Goal: Check status: Check status

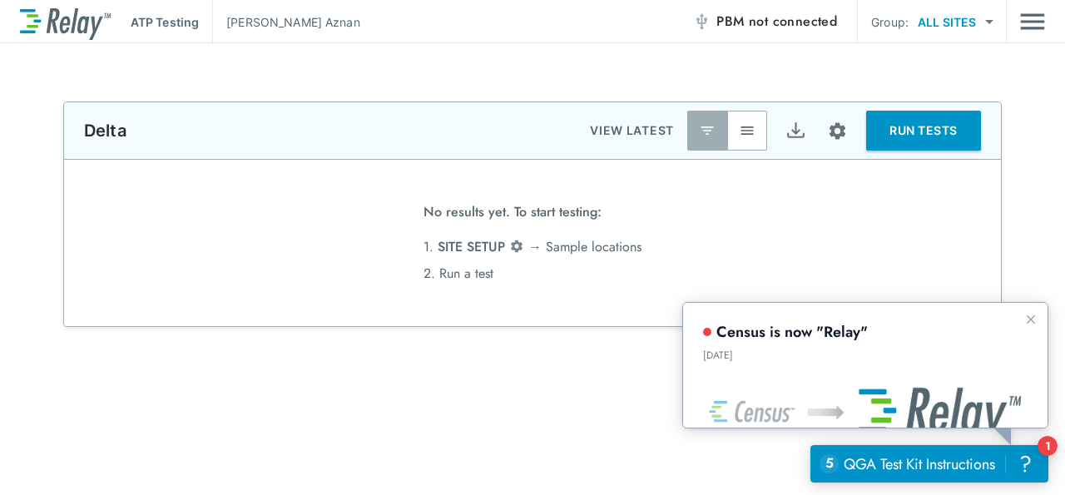
click at [519, 26] on div "ATP Testing [PERSON_NAME] PBM not connected Group: ALL SITES ********* ​" at bounding box center [532, 21] width 1025 height 43
click at [1023, 319] on icon "Dismiss announcement" at bounding box center [1029, 318] width 13 height 13
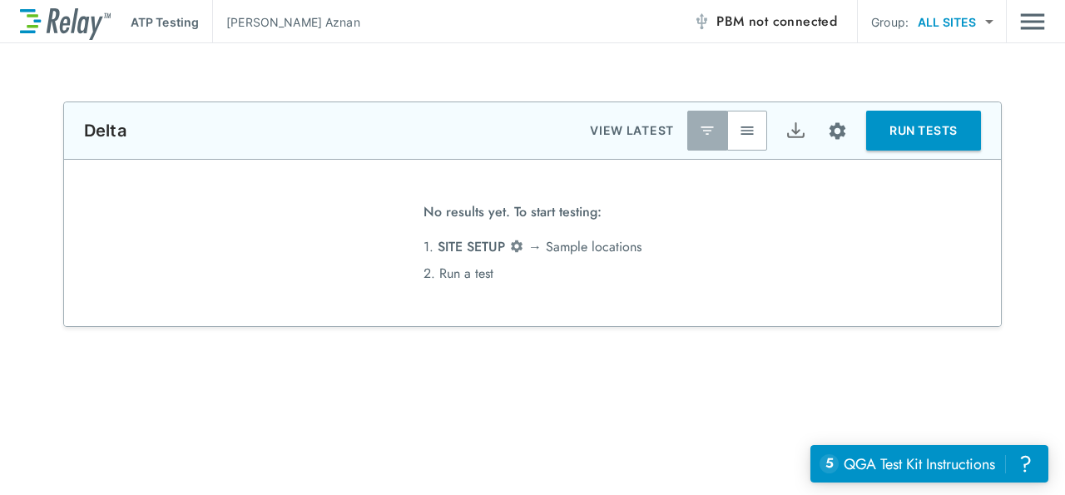
click at [889, 66] on div "**********" at bounding box center [532, 269] width 1065 height 452
